Goal: Check status: Check status

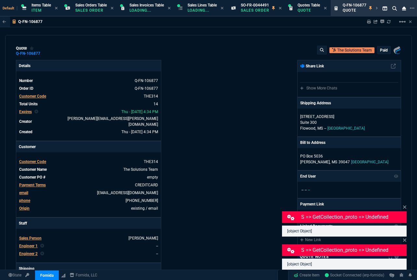
select select "4: SHAD"
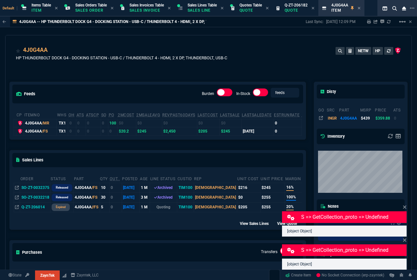
select select "4: SHAD"
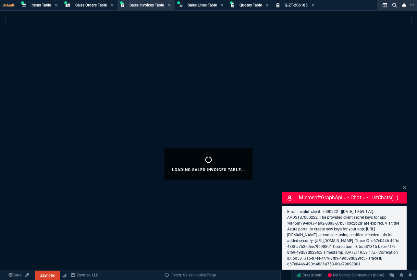
select select "4: SHAD"
select select
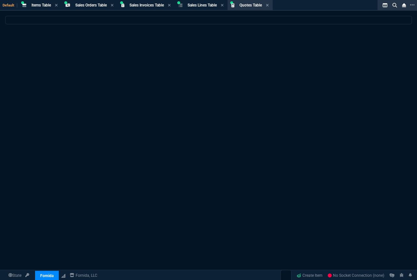
select select
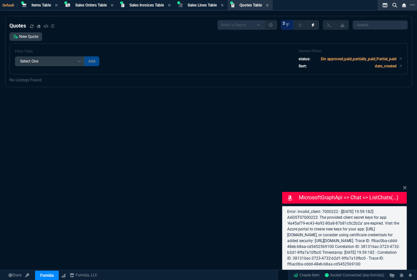
select select "4: SHAD"
